Goal: Find contact information: Obtain details needed to contact an individual or organization

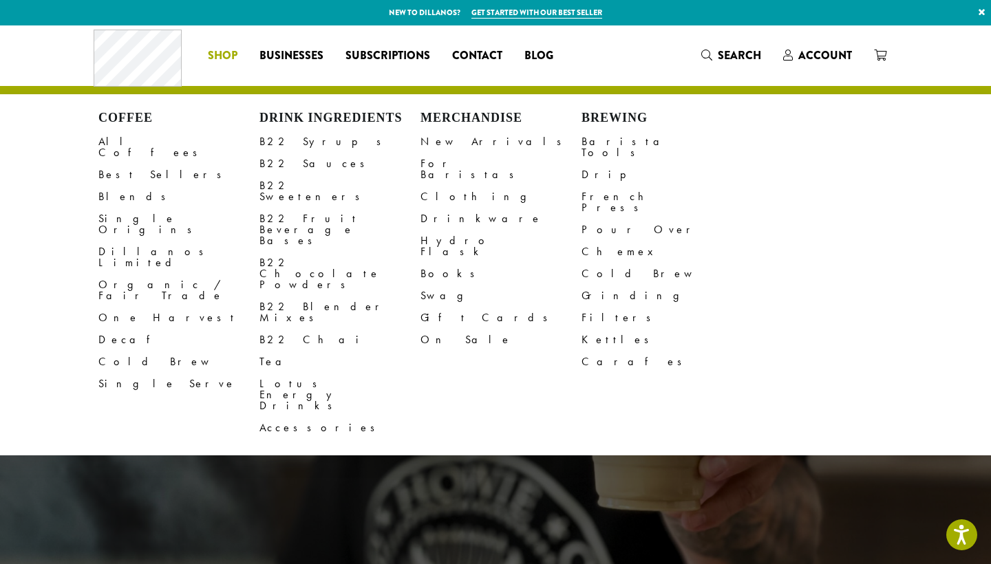
click at [226, 56] on li "Coffee All Coffees Best Sellers Blends Single Origins Dillanos Limited Organic …" at bounding box center [223, 56] width 52 height 22
click at [124, 140] on link "All Coffees" at bounding box center [178, 147] width 161 height 33
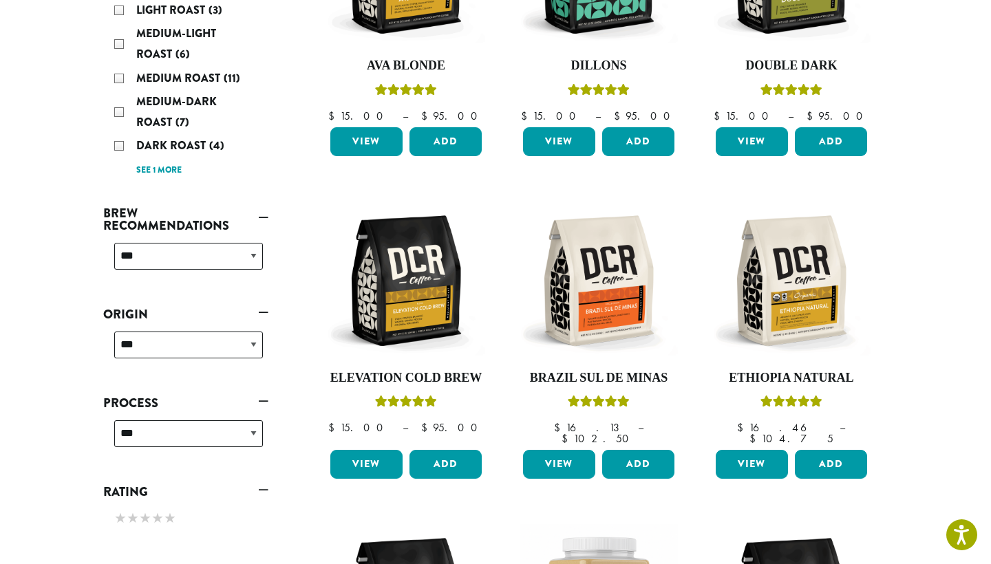
scroll to position [325, 0]
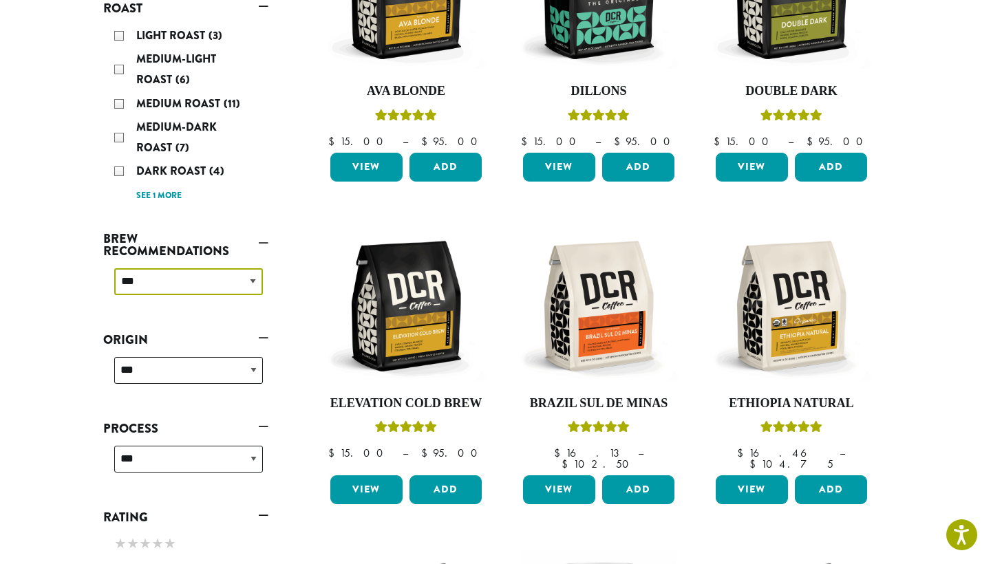
select select "********"
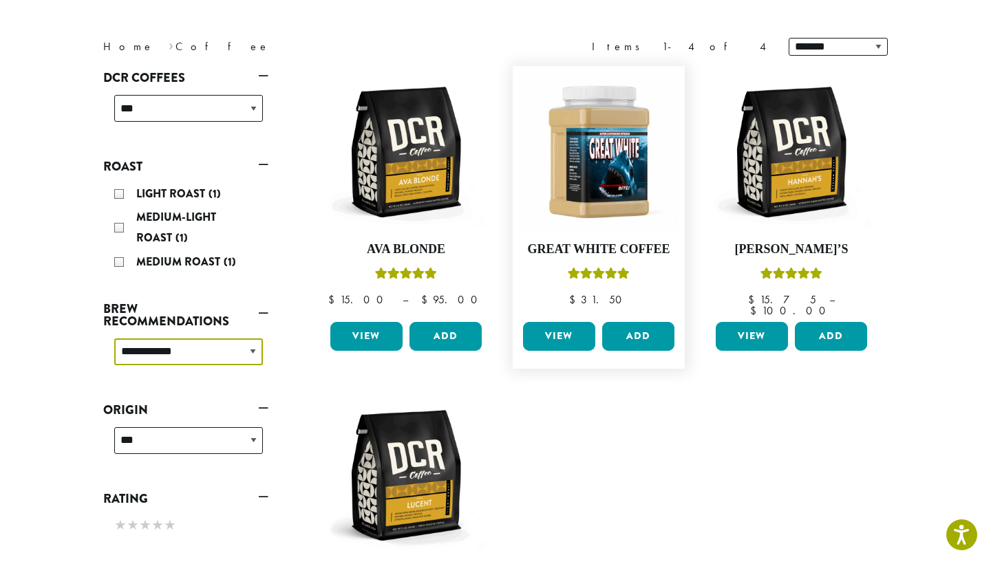
scroll to position [164, 0]
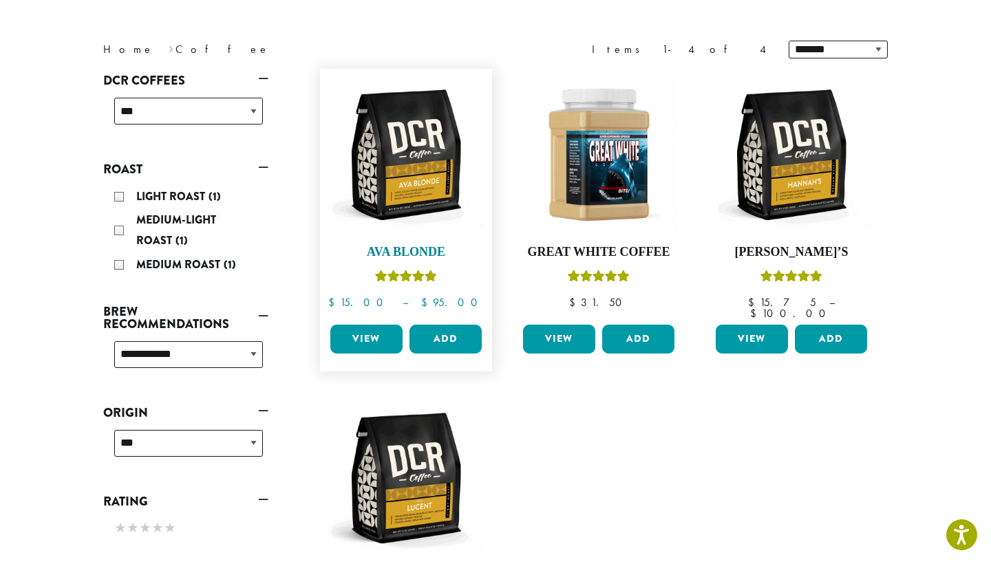
click at [409, 250] on h4 "Ava Blonde" at bounding box center [406, 252] width 158 height 15
click at [765, 248] on h4 "[PERSON_NAME]’s" at bounding box center [791, 252] width 158 height 15
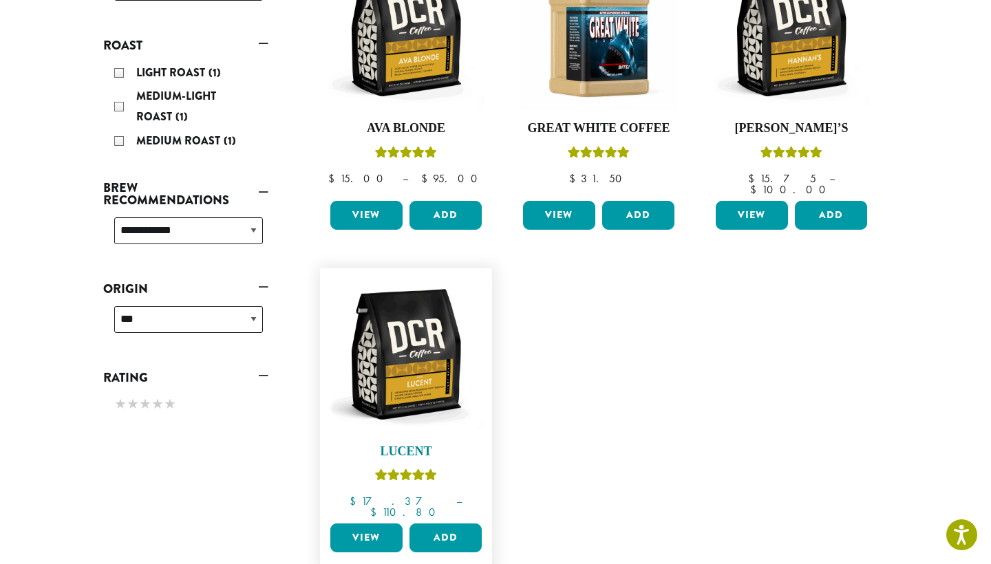
scroll to position [325, 0]
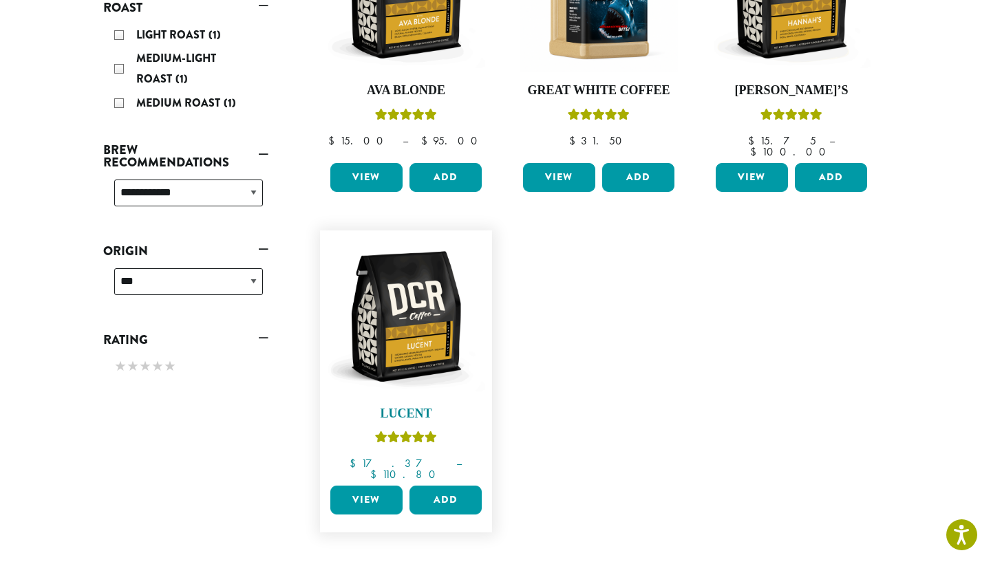
click at [411, 407] on h4 "Lucent" at bounding box center [406, 414] width 158 height 15
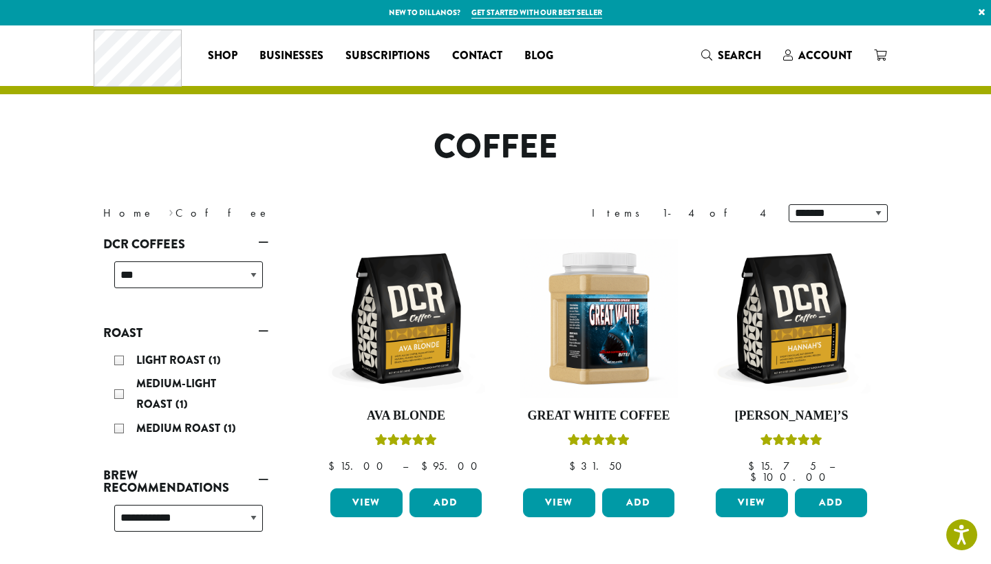
scroll to position [0, 0]
click at [486, 55] on span "Contact" at bounding box center [477, 55] width 50 height 17
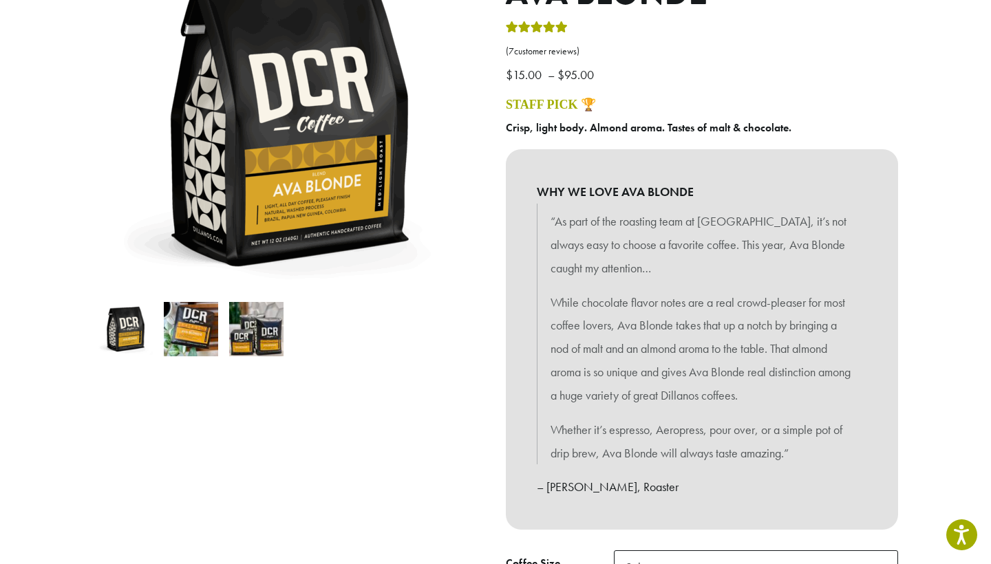
scroll to position [175, 0]
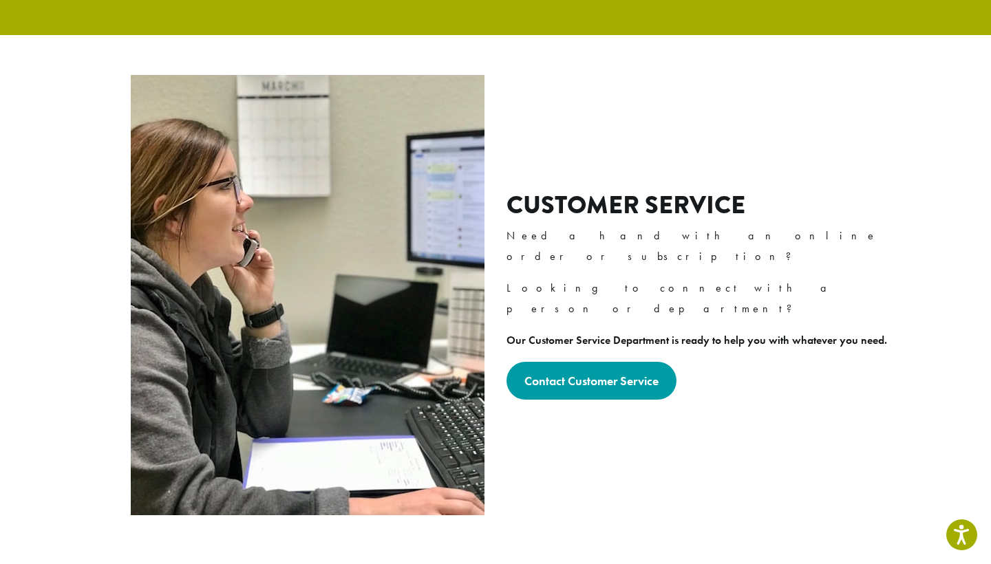
scroll to position [411, 0]
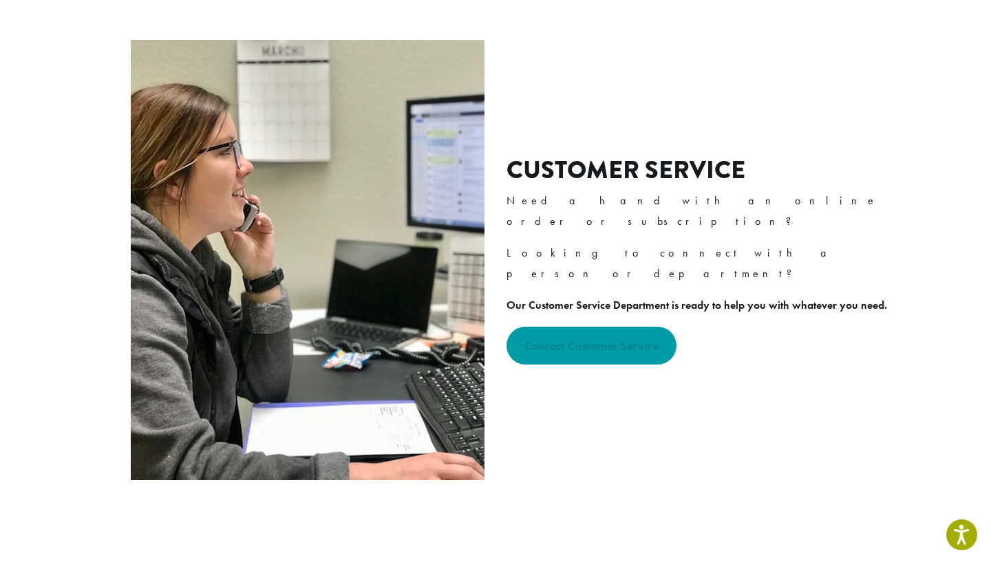
click at [605, 338] on strong "Contact Customer Service" at bounding box center [591, 346] width 134 height 16
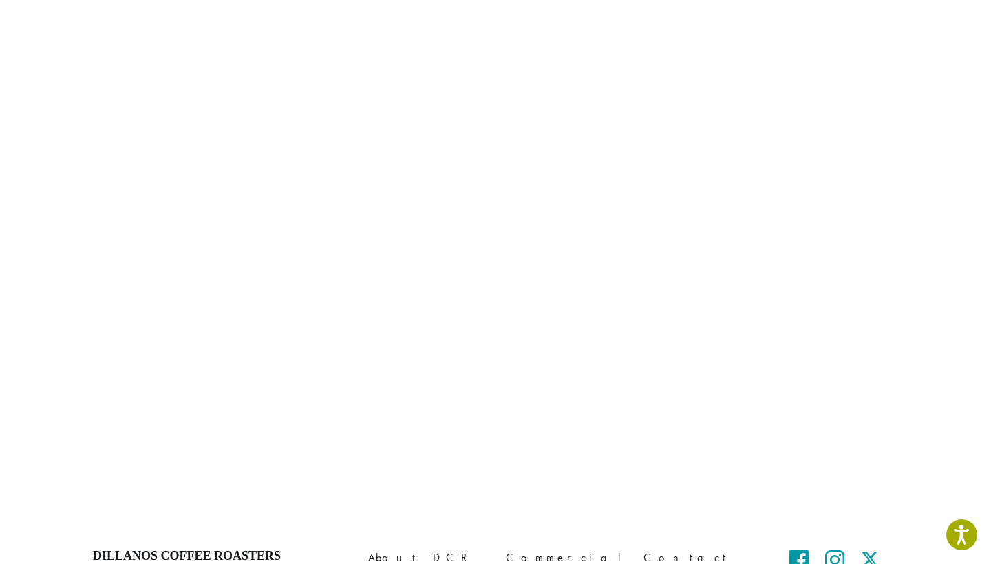
scroll to position [539, 0]
